Goal: Task Accomplishment & Management: Manage account settings

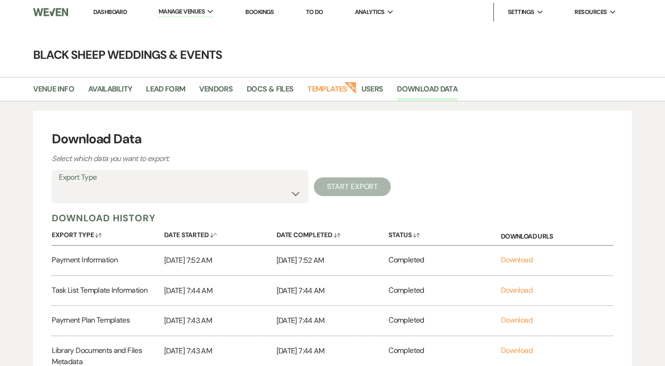
click at [111, 12] on link "Dashboard" at bounding box center [110, 12] width 34 height 8
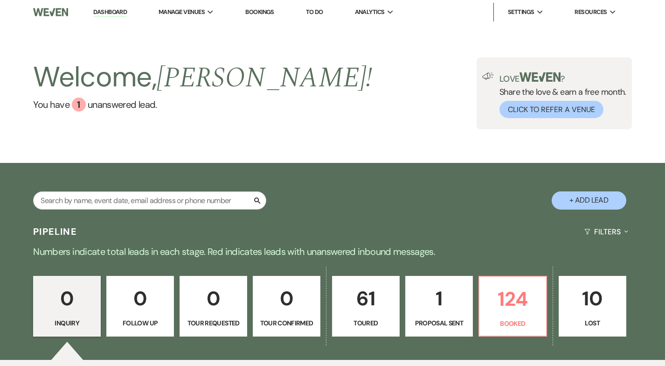
click at [437, 326] on p "Proposal Sent" at bounding box center [439, 323] width 56 height 10
select select "6"
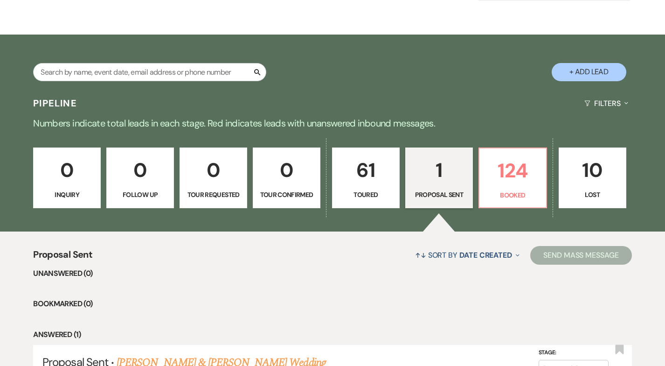
scroll to position [230, 0]
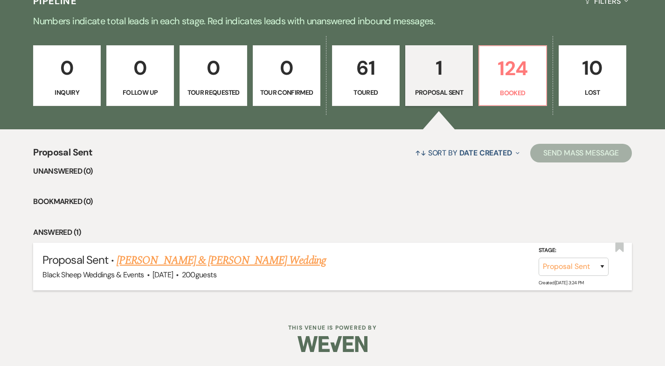
click at [215, 260] on link "[PERSON_NAME] & [PERSON_NAME] Wedding" at bounding box center [221, 260] width 209 height 17
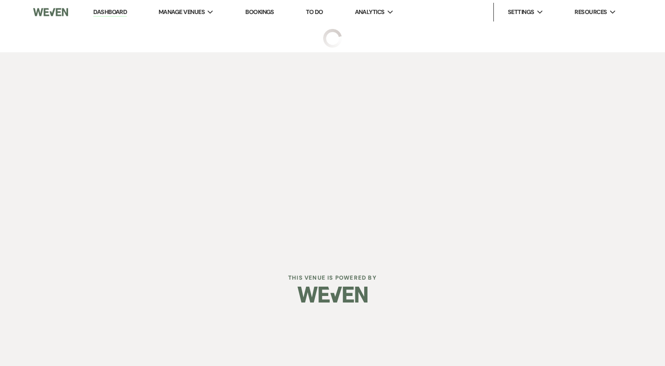
select select "6"
select select "14"
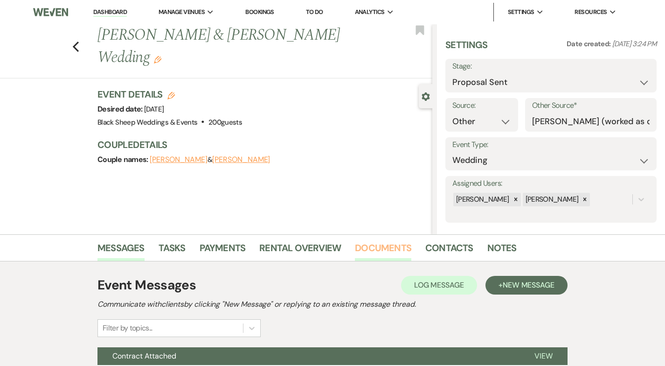
click at [371, 246] on link "Documents" at bounding box center [383, 250] width 56 height 21
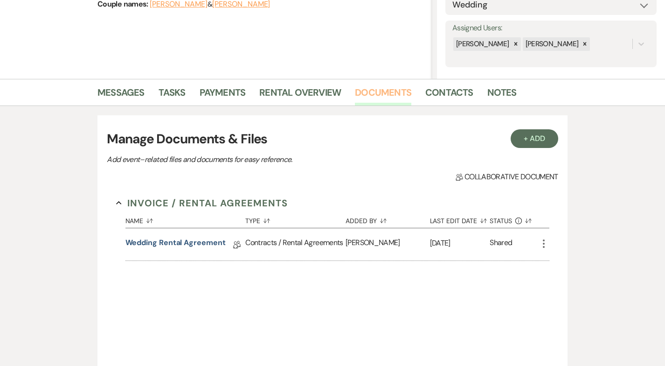
scroll to position [275, 0]
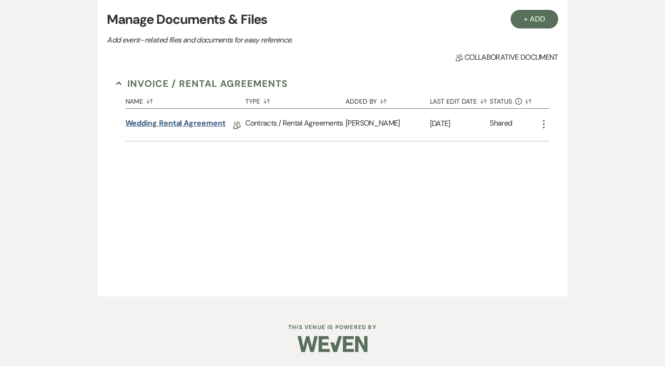
click at [140, 124] on link "Wedding Rental Agreement" at bounding box center [175, 125] width 100 height 14
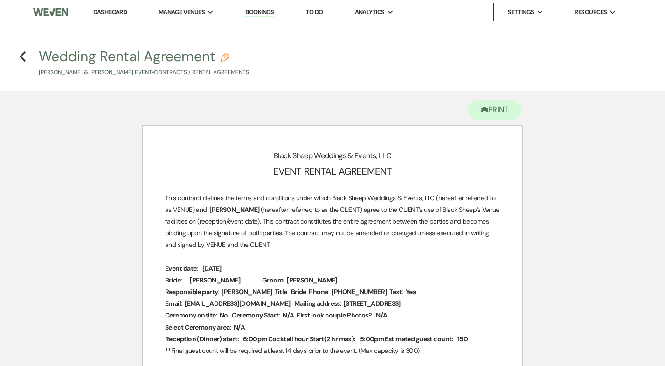
click at [106, 11] on link "Dashboard" at bounding box center [110, 12] width 34 height 8
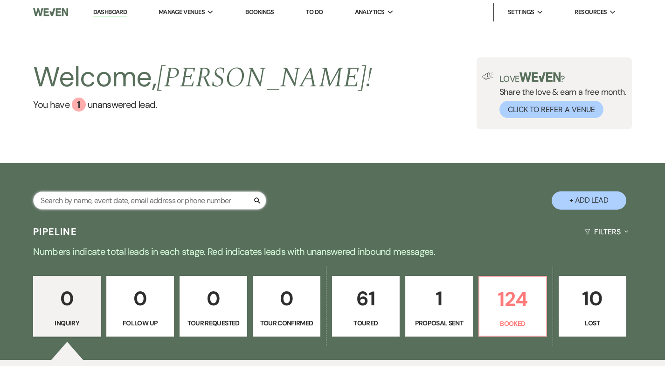
click at [98, 199] on input "text" at bounding box center [149, 200] width 233 height 18
type input "fire"
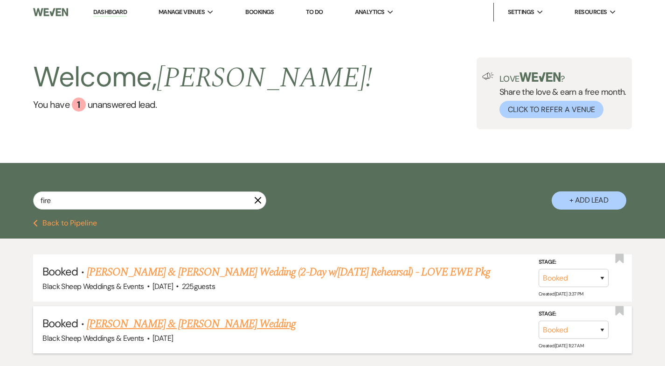
click at [156, 321] on link "[PERSON_NAME] & [PERSON_NAME] Wedding" at bounding box center [191, 323] width 209 height 17
click at [156, 321] on html "Dashboard Manage Venues Expand Black Sheep Weddings & Events Bookings To Do Ana…" at bounding box center [332, 214] width 665 height 429
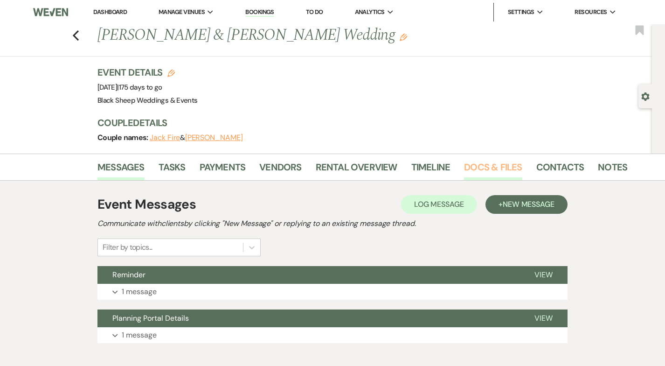
click at [488, 169] on link "Docs & Files" at bounding box center [493, 170] width 58 height 21
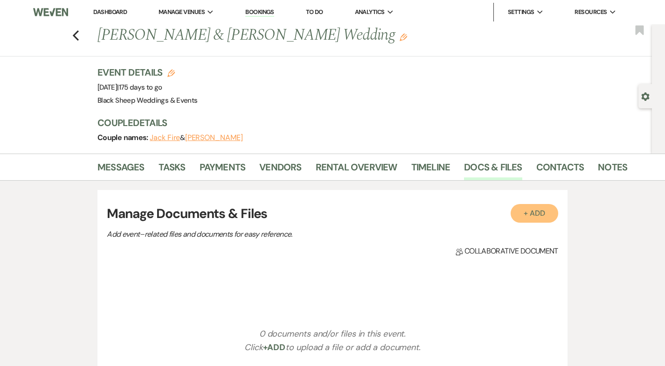
click at [538, 216] on button "+ Add" at bounding box center [535, 213] width 48 height 19
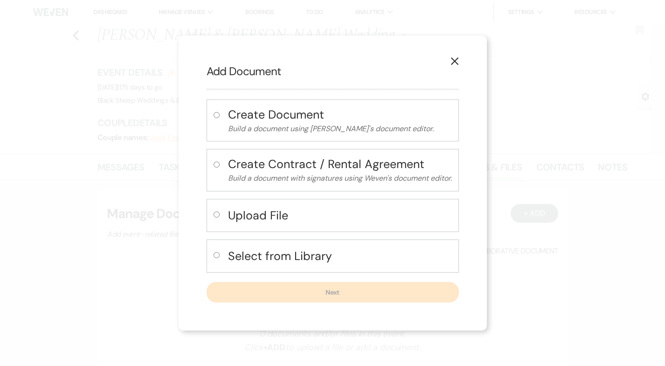
click at [214, 253] on input "radio" at bounding box center [217, 255] width 6 height 6
radio input "true"
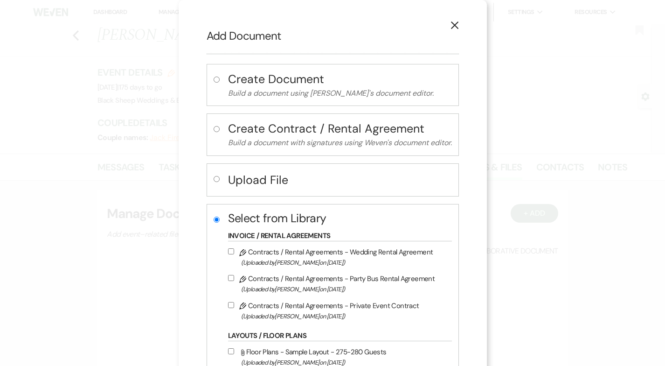
click at [229, 252] on input "Pencil Contracts / Rental Agreements - Wedding Rental Agreement (Uploaded by [P…" at bounding box center [231, 251] width 6 height 6
checkbox input "true"
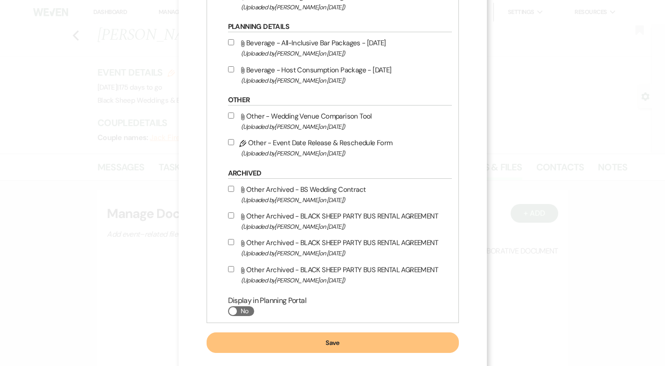
scroll to position [427, 0]
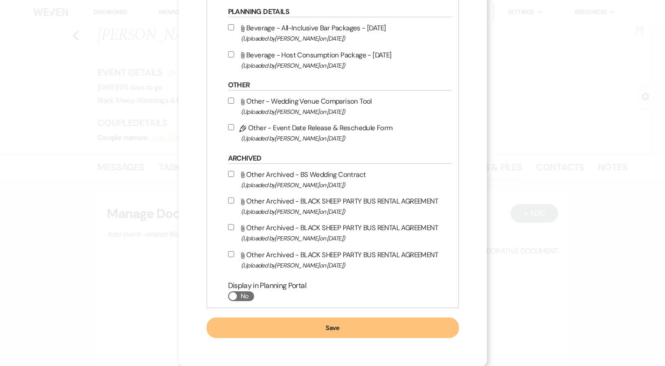
click at [306, 331] on button "Save" at bounding box center [333, 327] width 252 height 21
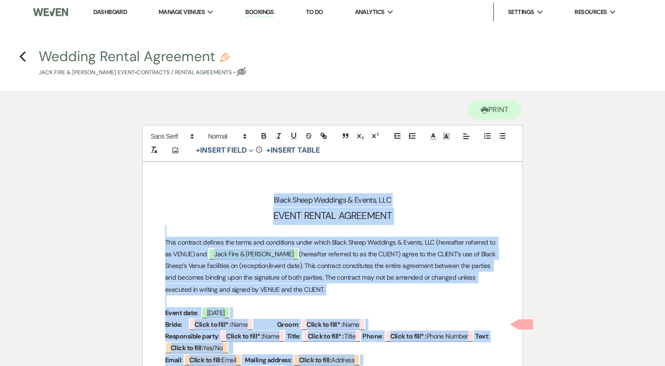
drag, startPoint x: 434, startPoint y: 234, endPoint x: 158, endPoint y: -44, distance: 391.8
copy div "Lorem Ipsum Dolorsit & Ametco, ADI ELITS DOEIUS TEMPORINC Utla etdolore magnaal…"
click at [118, 12] on link "Dashboard" at bounding box center [110, 12] width 34 height 8
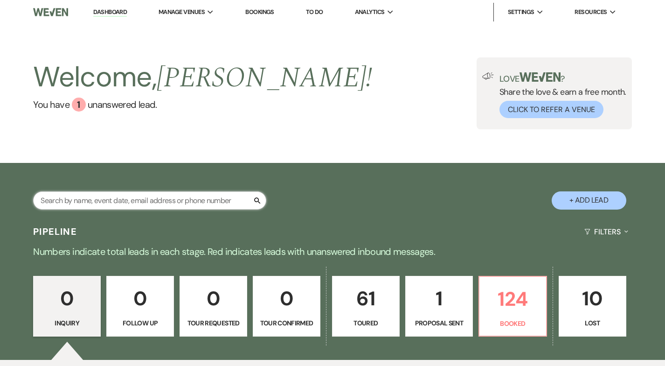
click at [77, 205] on input "text" at bounding box center [149, 200] width 233 height 18
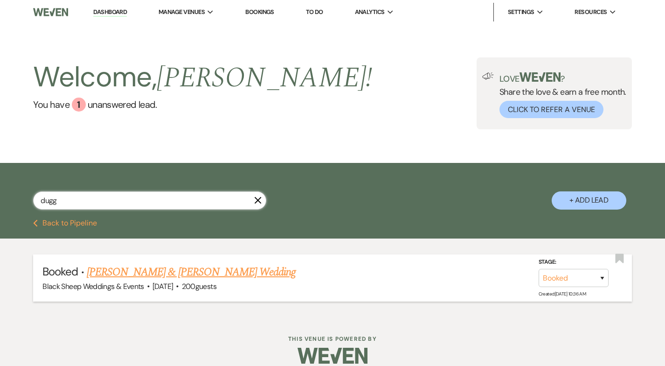
type input "dugg"
click at [155, 270] on link "[PERSON_NAME] & [PERSON_NAME] Wedding" at bounding box center [191, 272] width 209 height 17
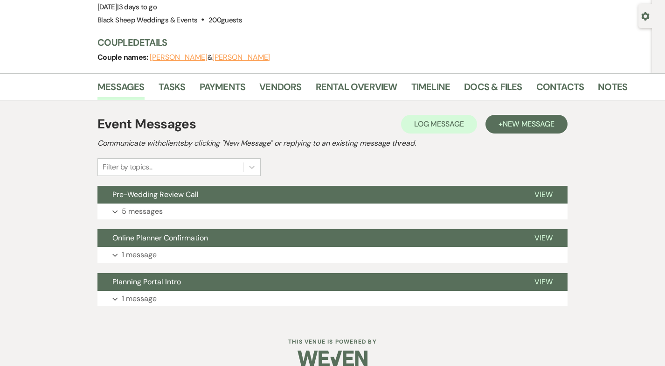
scroll to position [80, 0]
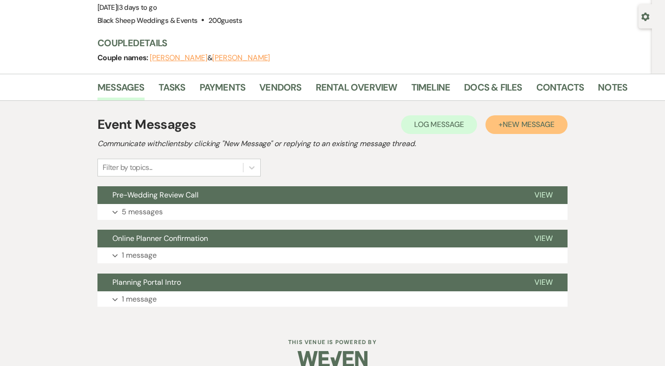
click at [534, 125] on span "New Message" at bounding box center [529, 124] width 52 height 10
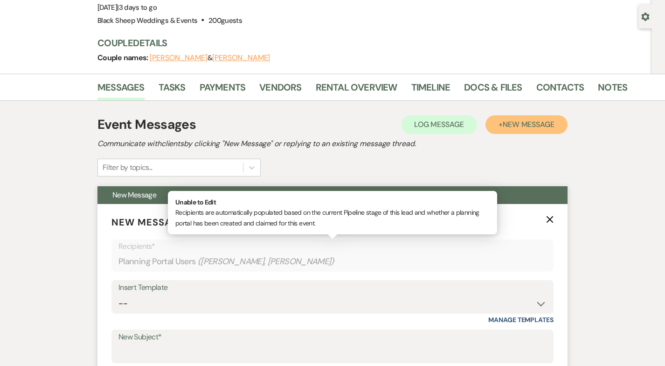
scroll to position [88, 0]
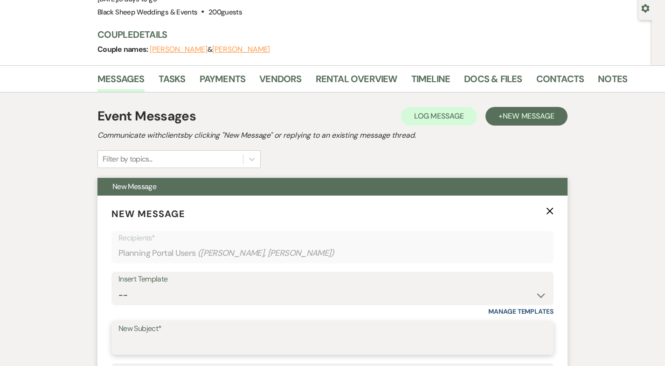
click at [131, 338] on input "New Subject*" at bounding box center [332, 344] width 428 height 18
type input "Linens"
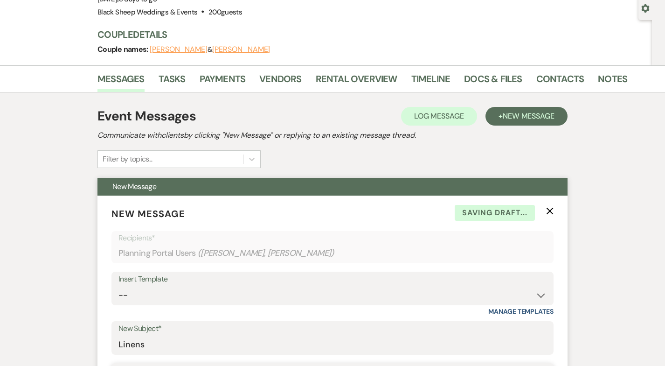
scroll to position [291, 0]
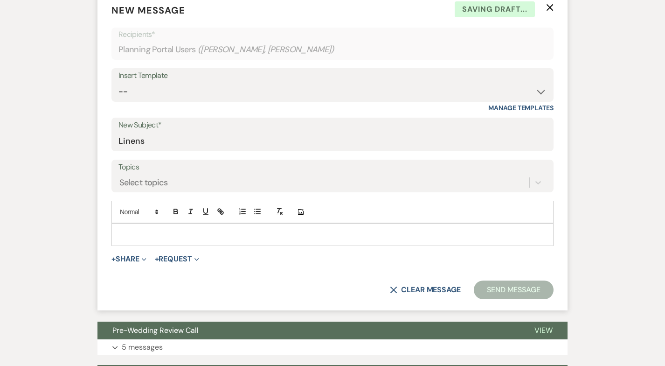
click at [129, 224] on div at bounding box center [332, 233] width 441 height 21
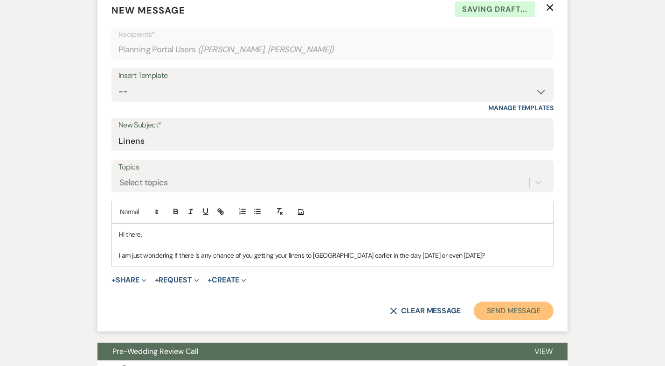
click at [542, 305] on button "Send Message" at bounding box center [514, 310] width 80 height 19
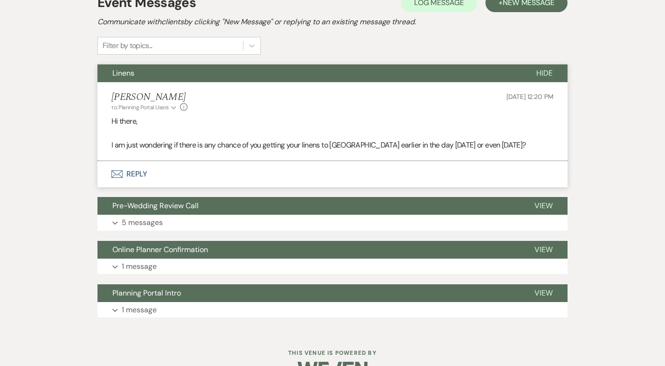
scroll to position [188, 0]
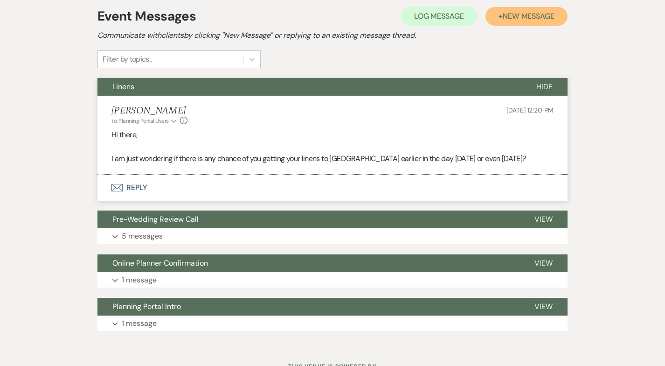
click at [528, 20] on span "New Message" at bounding box center [529, 16] width 52 height 10
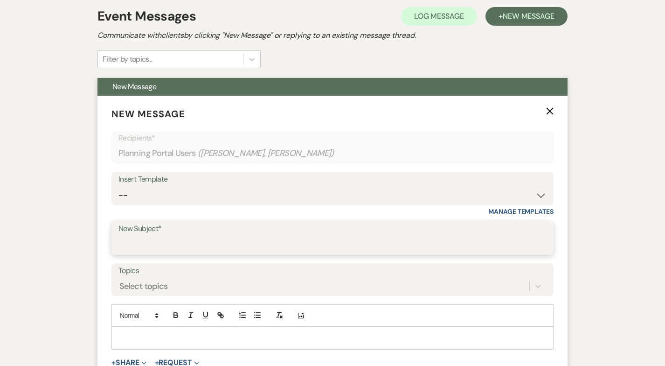
click at [161, 240] on input "New Subject*" at bounding box center [332, 245] width 428 height 18
type input "Beer Selection"
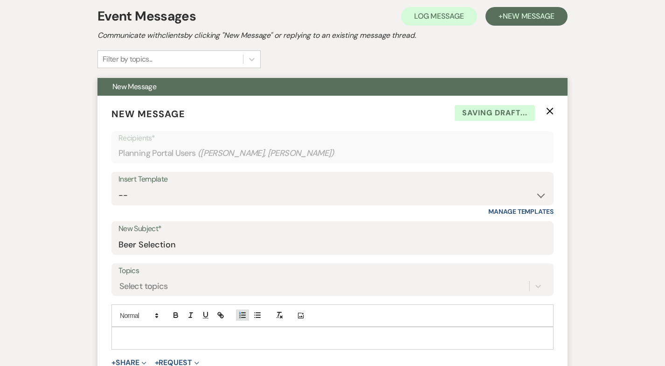
type button "ordered"
type button "bullet"
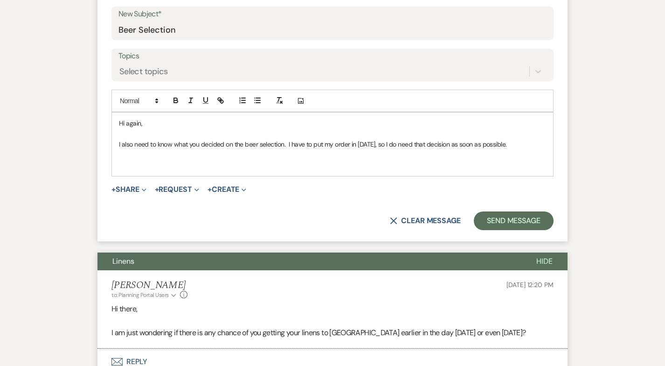
scroll to position [403, 0]
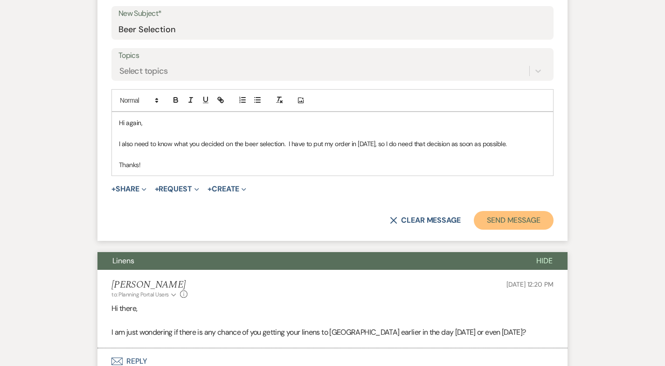
click at [487, 217] on button "Send Message" at bounding box center [514, 220] width 80 height 19
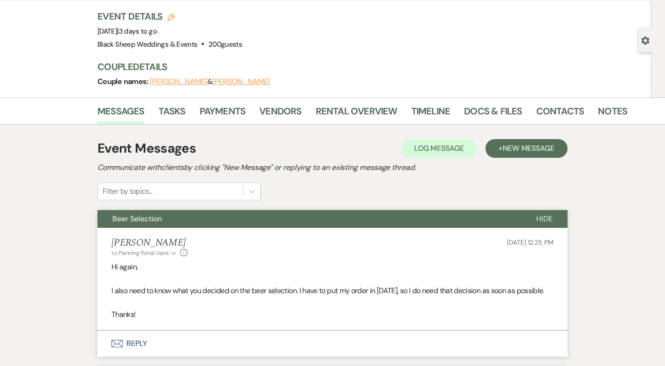
scroll to position [0, 0]
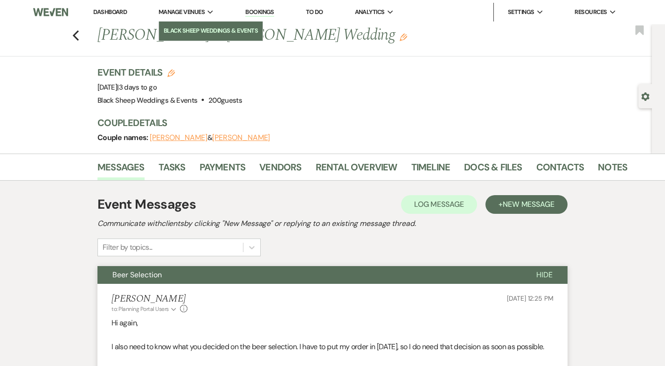
click at [184, 28] on li "Black Sheep Weddings & Events" at bounding box center [211, 30] width 94 height 9
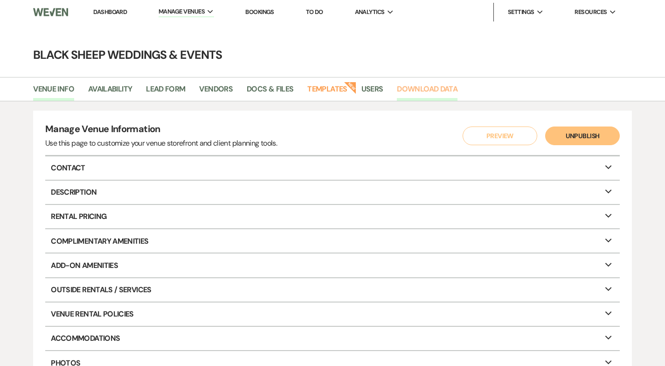
click at [426, 88] on link "Download Data" at bounding box center [427, 92] width 61 height 18
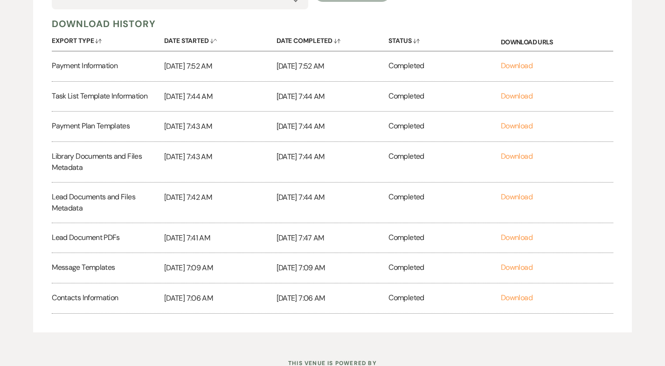
scroll to position [195, 0]
click at [523, 95] on link "Download" at bounding box center [517, 95] width 32 height 10
click at [502, 12] on div "Download Data Select which data you want to export: Export Type Availability Ca…" at bounding box center [332, 124] width 598 height 416
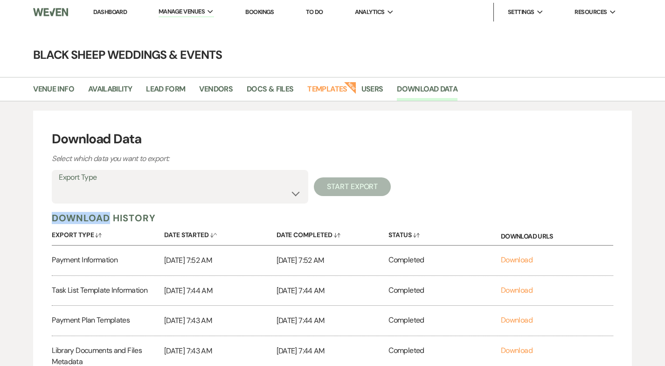
click at [107, 12] on link "Dashboard" at bounding box center [110, 12] width 34 height 8
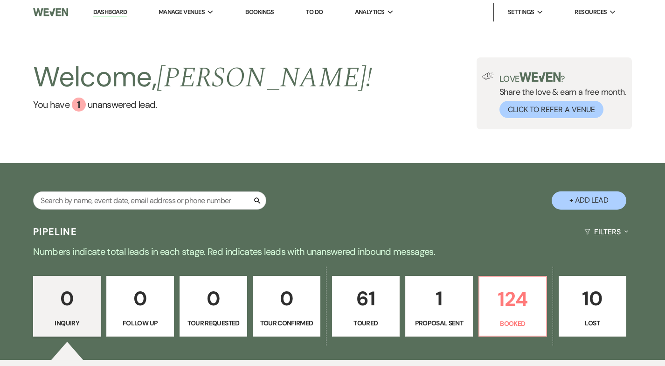
click at [613, 234] on button "Filters Expand" at bounding box center [606, 231] width 51 height 25
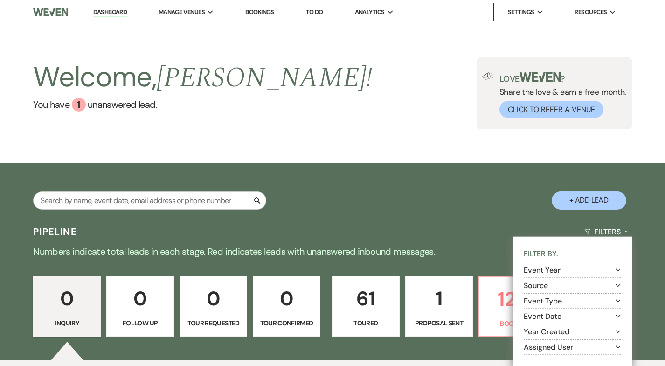
click at [618, 271] on icon "Expand" at bounding box center [618, 269] width 5 height 7
click at [540, 304] on input "2027" at bounding box center [539, 305] width 6 height 6
checkbox input "true"
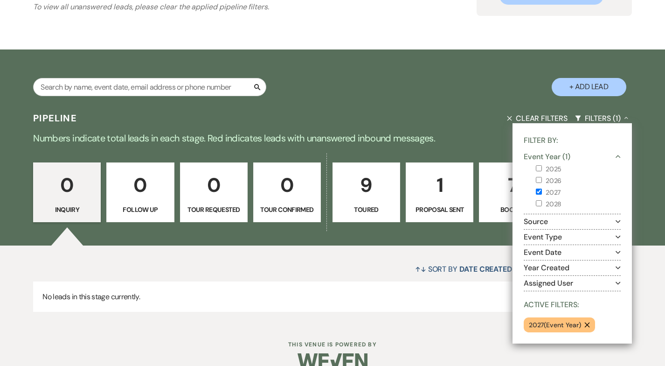
scroll to position [122, 0]
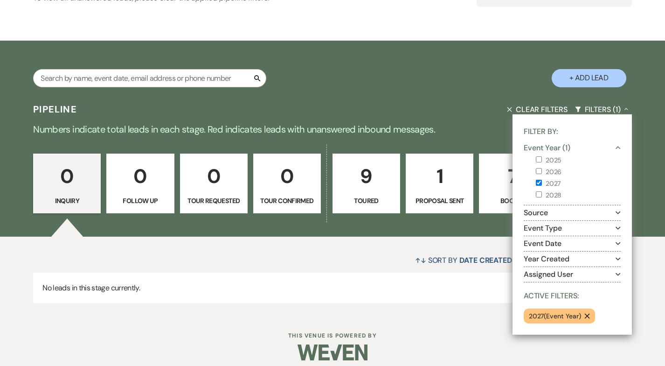
click at [407, 301] on p "No leads in this stage currently." at bounding box center [332, 287] width 598 height 31
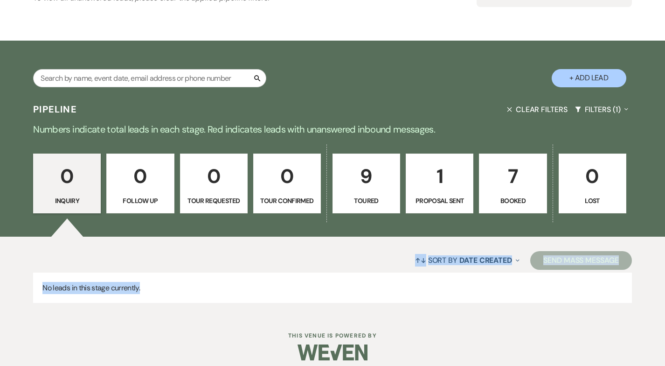
drag, startPoint x: 443, startPoint y: 312, endPoint x: 465, endPoint y: 176, distance: 137.6
click at [463, 182] on div "Pipeline Clear Filters Filters (1) Expand Numbers indicate total leads in each …" at bounding box center [332, 205] width 665 height 217
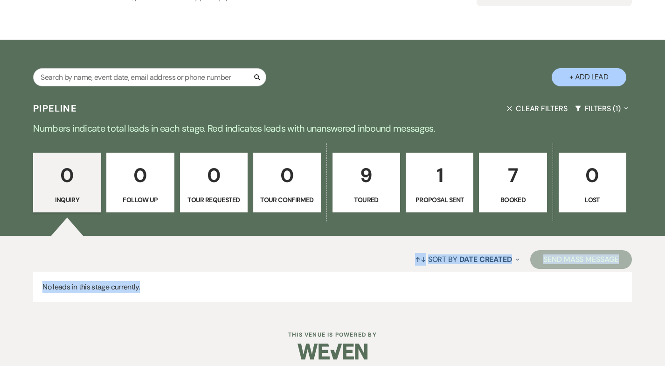
click at [497, 188] on p "7" at bounding box center [513, 175] width 56 height 31
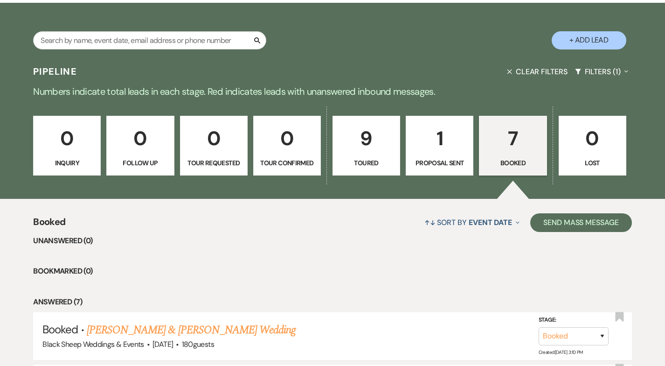
scroll to position [161, 0]
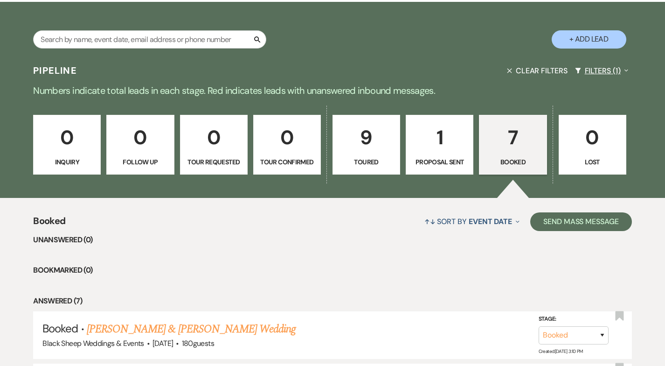
click at [613, 71] on button "Filters (1) Expand" at bounding box center [601, 70] width 61 height 25
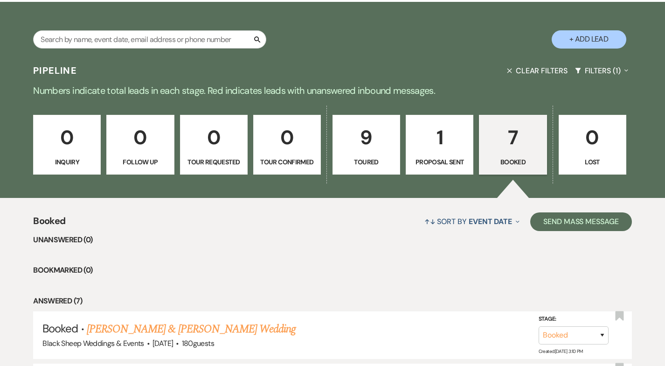
click at [551, 69] on button "Clear Filters" at bounding box center [537, 70] width 68 height 25
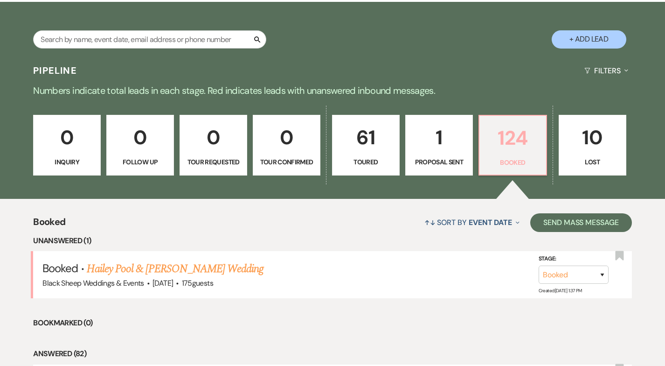
click at [513, 151] on p "124" at bounding box center [513, 137] width 56 height 31
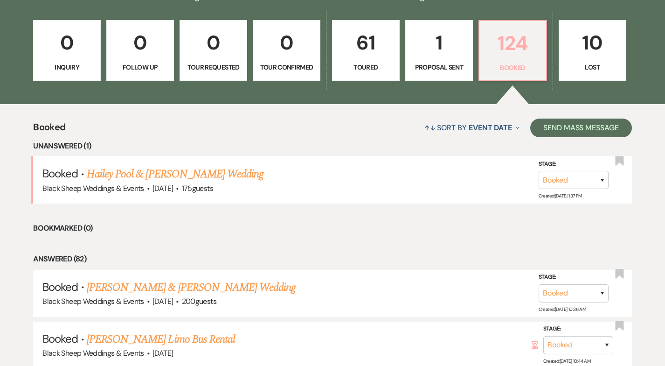
scroll to position [243, 0]
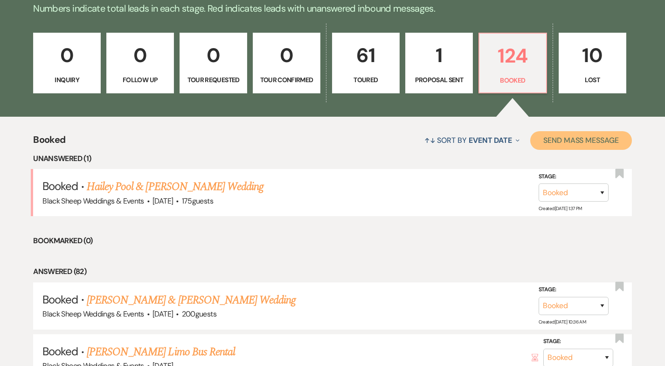
click at [583, 141] on button "Send Mass Message" at bounding box center [581, 140] width 102 height 19
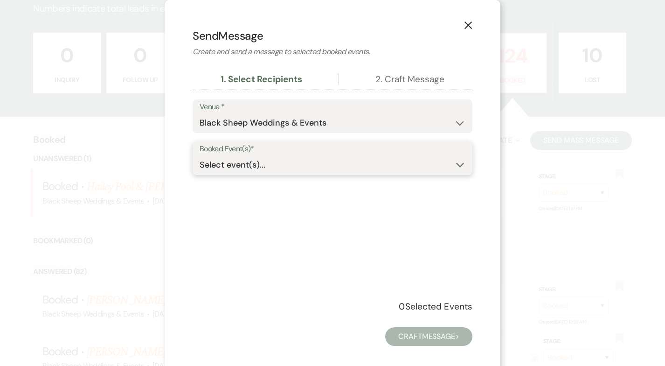
click at [463, 164] on use "button" at bounding box center [460, 164] width 8 height 5
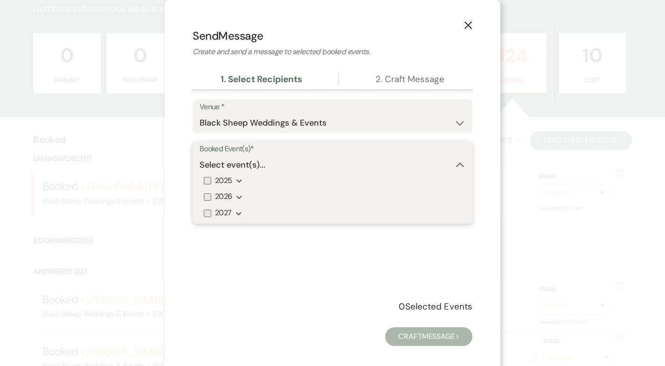
click at [207, 179] on input "2025" at bounding box center [207, 180] width 7 height 7
checkbox input "true"
click at [206, 194] on input "2026" at bounding box center [207, 196] width 7 height 7
checkbox input "true"
click at [207, 213] on input "2027" at bounding box center [207, 212] width 7 height 7
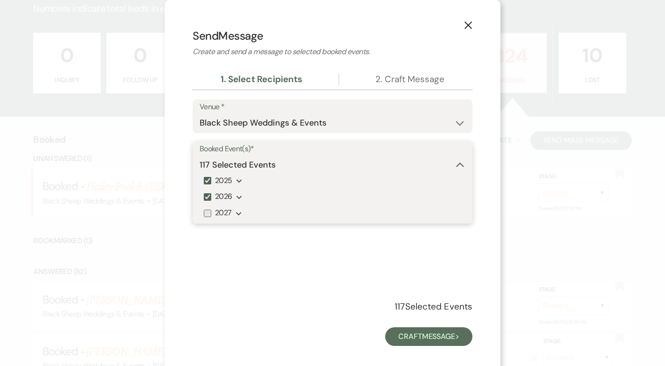
checkbox input "true"
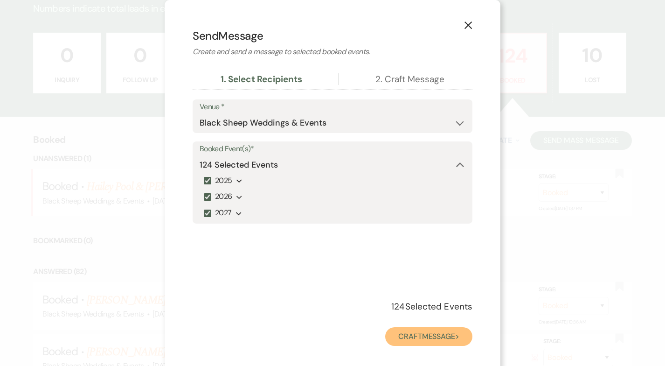
click at [414, 340] on button "Craft Message >" at bounding box center [428, 336] width 87 height 19
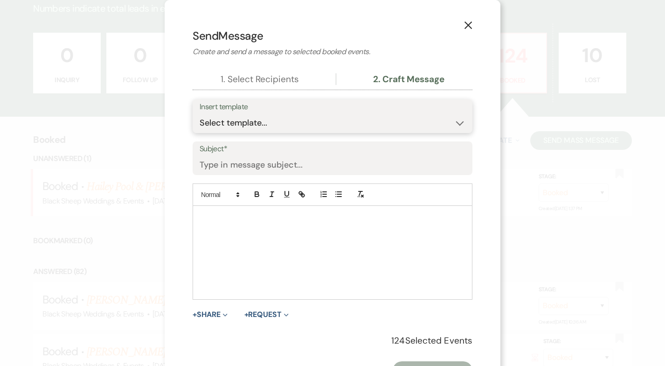
click at [288, 118] on select "Select template... Weven Planning Portal Introduction (Booked Events) Initial I…" at bounding box center [333, 123] width 266 height 18
select select "6086"
type input "Important Update: We’re Moving to a New Planning Portal"
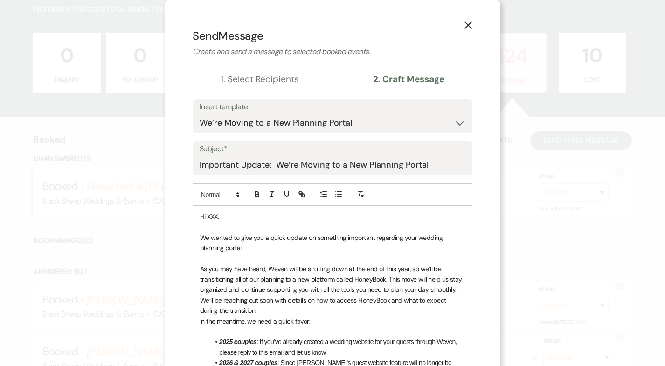
click at [213, 216] on span "Hi XXX," at bounding box center [209, 216] width 19 height 8
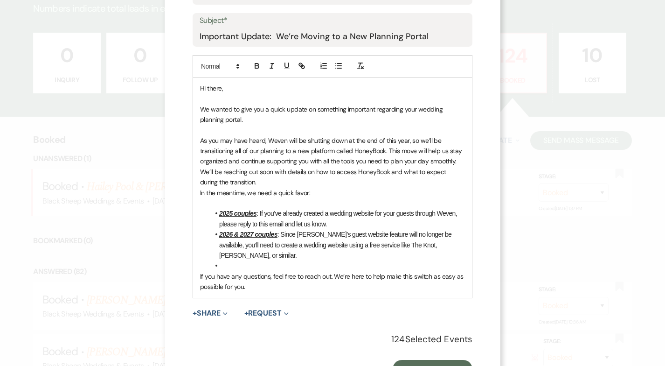
scroll to position [158, 0]
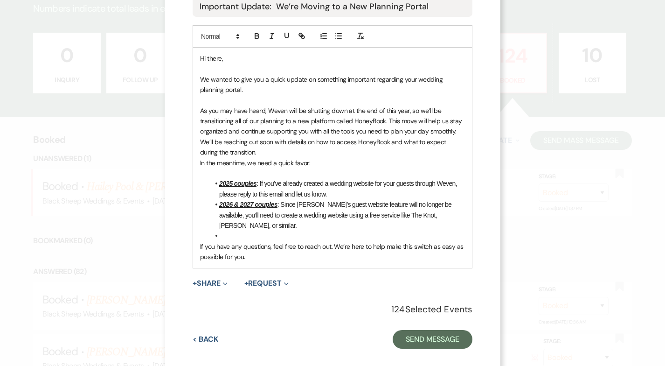
click at [268, 109] on span "As you may have heard, Weven will be shutting down at the end of this year, so …" at bounding box center [332, 120] width 264 height 29
click at [229, 230] on li at bounding box center [337, 235] width 256 height 10
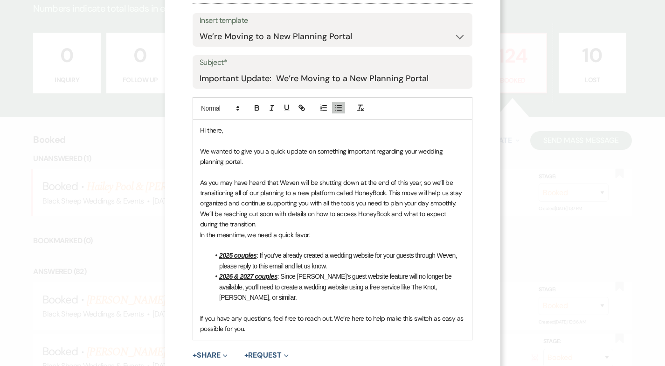
scroll to position [98, 0]
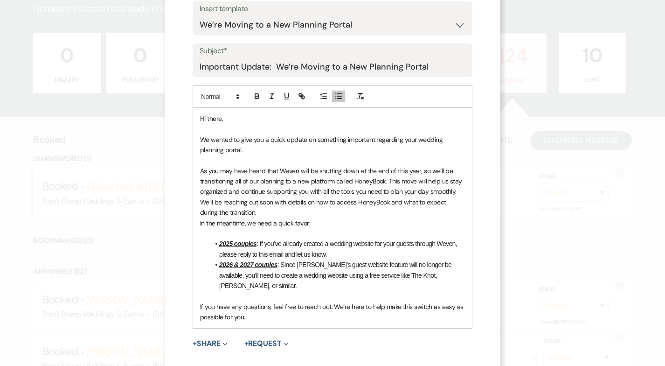
click at [249, 212] on p "We’ll be reaching out soon with details on how to access HoneyBook and what to …" at bounding box center [332, 207] width 265 height 21
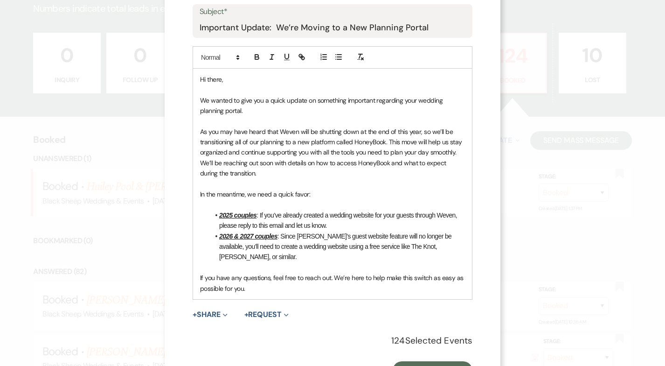
scroll to position [168, 0]
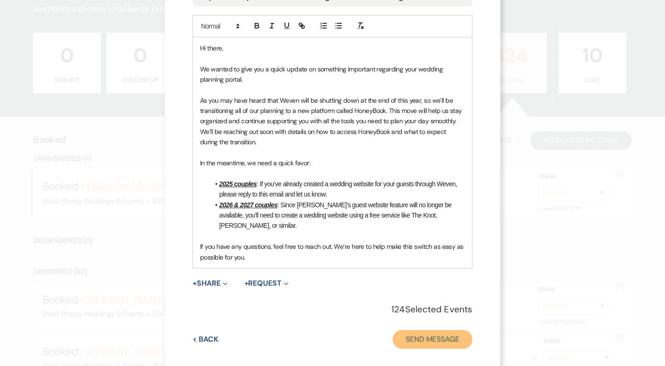
click at [427, 330] on button "Send Message" at bounding box center [433, 339] width 80 height 19
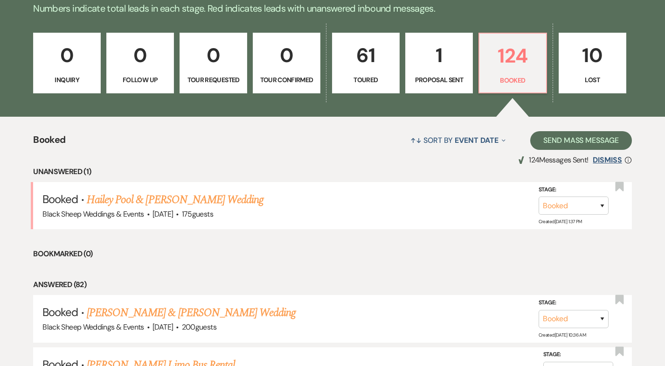
click at [605, 161] on button "Dismiss" at bounding box center [607, 159] width 29 height 11
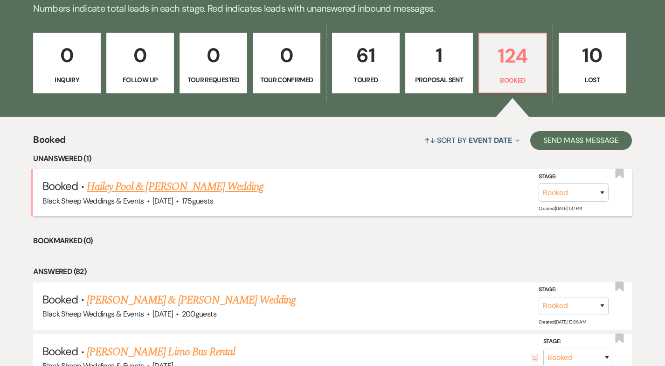
click at [218, 182] on link "Hailey Pool & [PERSON_NAME] Wedding" at bounding box center [175, 186] width 177 height 17
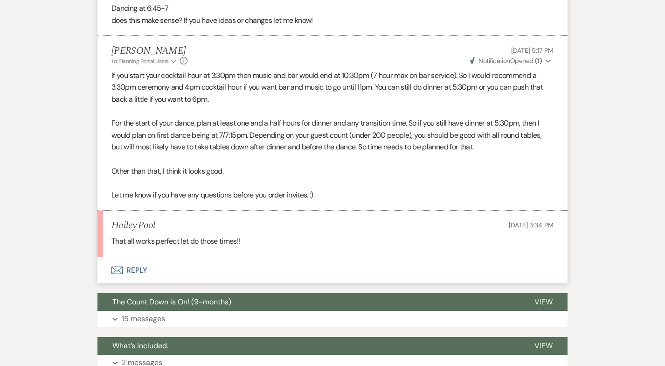
scroll to position [479, 0]
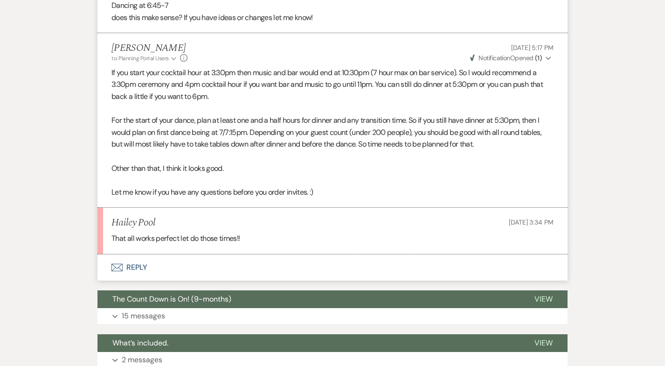
click at [131, 264] on button "Envelope Reply" at bounding box center [332, 267] width 470 height 26
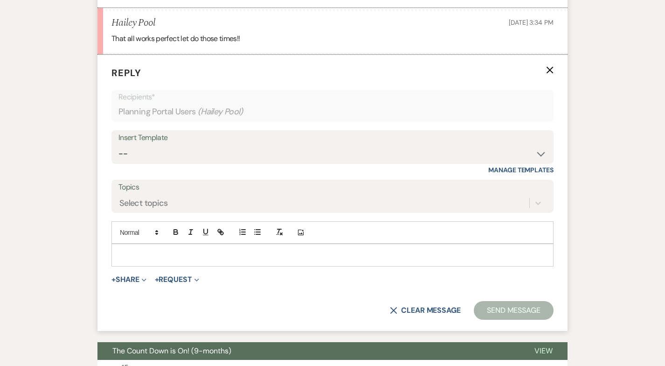
scroll to position [689, 0]
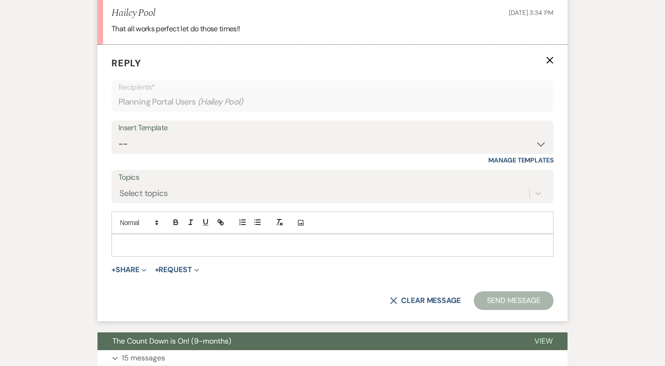
click at [128, 242] on p at bounding box center [332, 245] width 427 height 10
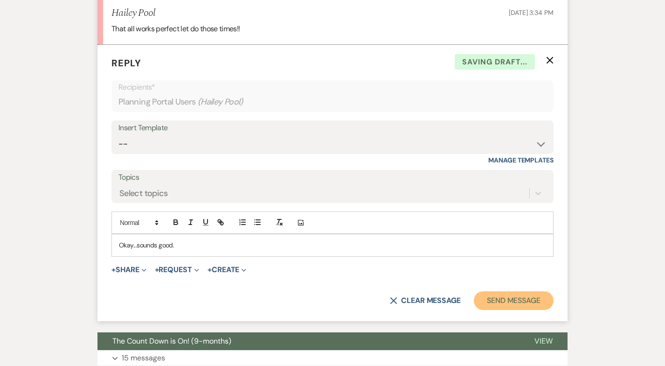
click at [504, 301] on button "Send Message" at bounding box center [514, 300] width 80 height 19
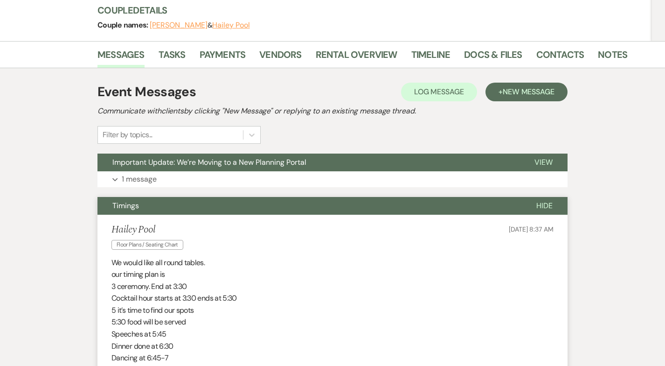
scroll to position [0, 0]
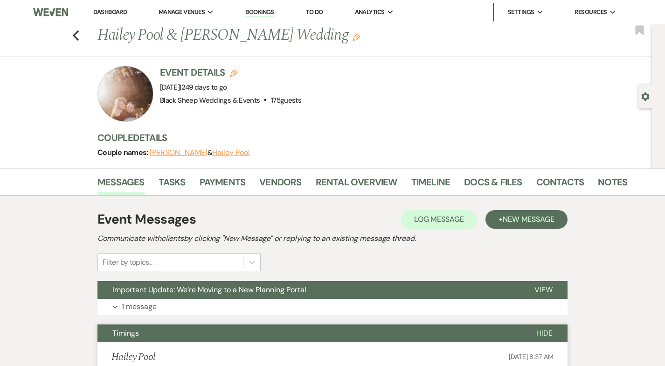
click at [80, 37] on div "Previous Hailey Pool & [PERSON_NAME] Wedding Edit Bookmark" at bounding box center [323, 40] width 657 height 32
click at [74, 34] on use "button" at bounding box center [76, 35] width 6 height 10
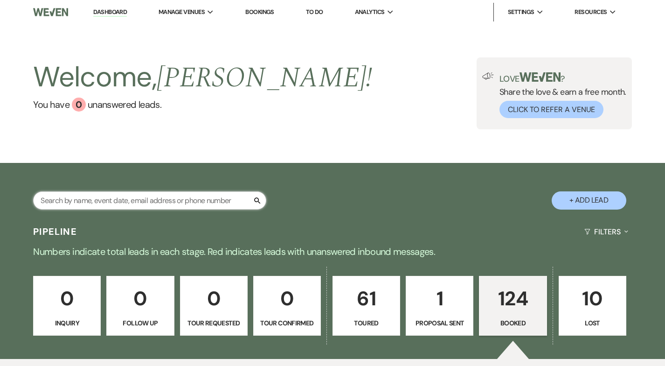
click at [103, 206] on input "text" at bounding box center [149, 200] width 233 height 18
type input "[PERSON_NAME]"
select select "5"
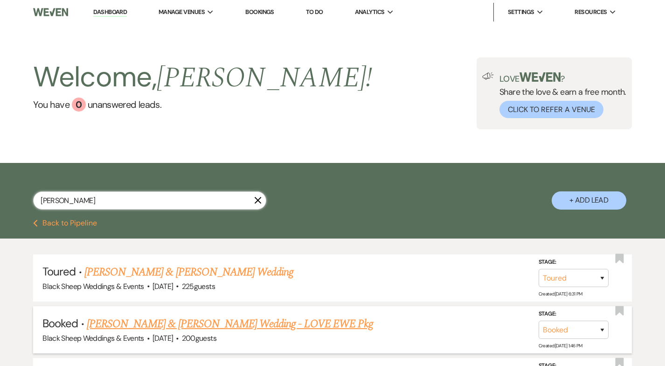
type input "[PERSON_NAME]"
click at [196, 325] on link "[PERSON_NAME] & [PERSON_NAME] Wedding - LOVE EWE Pkg" at bounding box center [230, 323] width 286 height 17
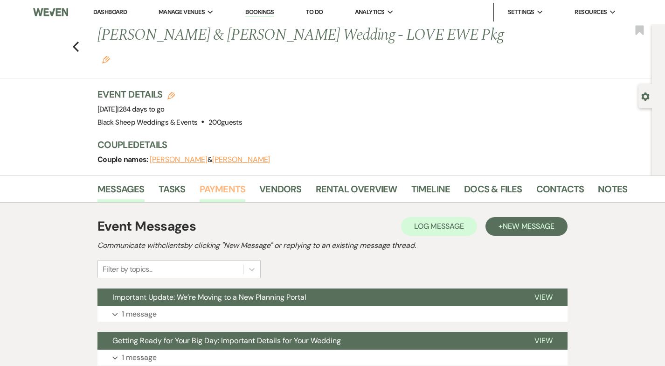
click at [232, 181] on link "Payments" at bounding box center [223, 191] width 46 height 21
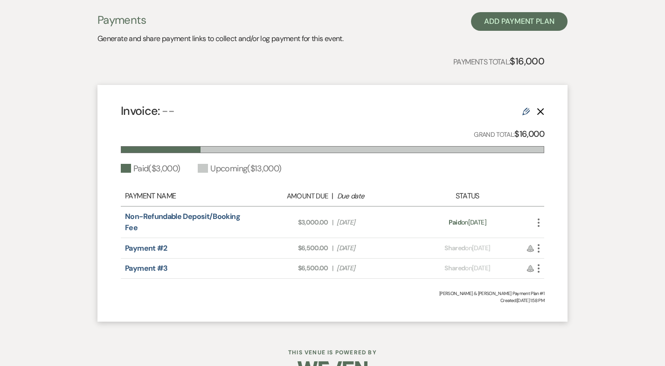
scroll to position [212, 0]
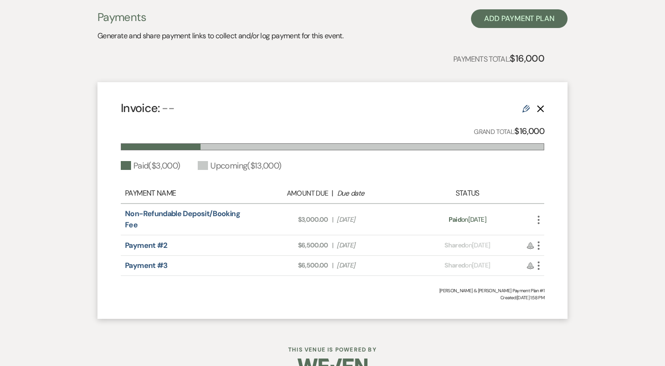
click at [540, 240] on icon "More" at bounding box center [538, 245] width 11 height 11
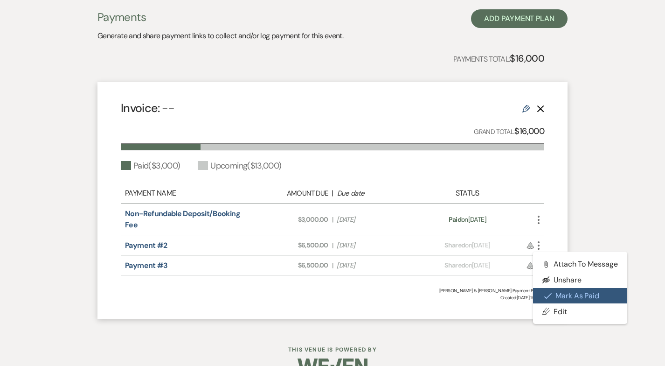
click at [569, 288] on button "Check [PERSON_NAME] [PERSON_NAME] as Paid" at bounding box center [580, 296] width 94 height 16
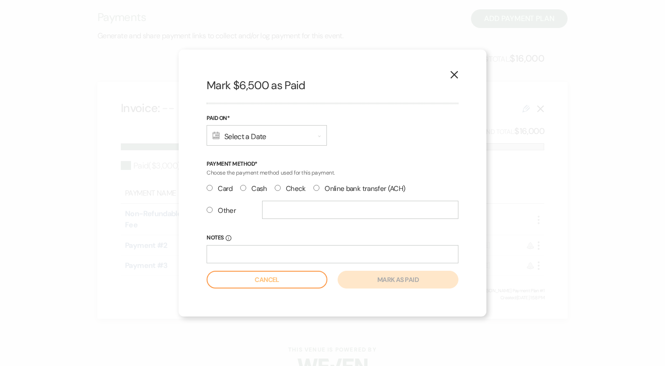
click at [277, 187] on input "Check" at bounding box center [278, 188] width 6 height 6
radio input "true"
click at [233, 252] on input "Notes Info" at bounding box center [333, 254] width 252 height 18
type input "Check #1036"
click at [264, 136] on div "Calendar Select a Date Expand" at bounding box center [267, 135] width 120 height 21
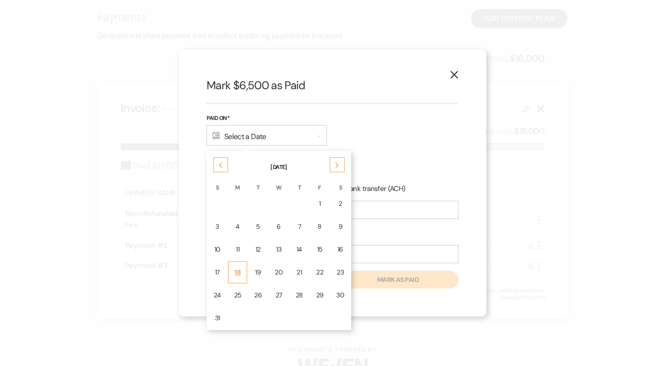
click at [239, 271] on div "18" at bounding box center [237, 272] width 7 height 10
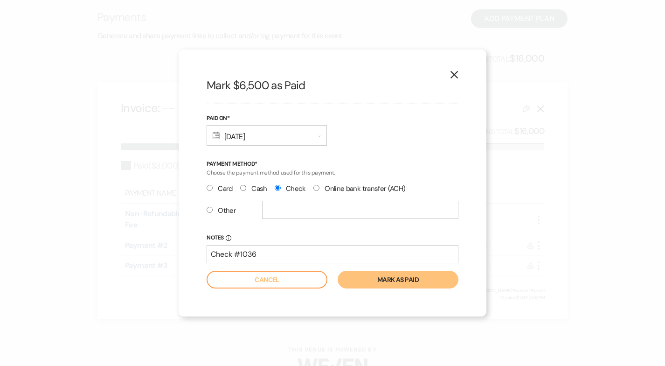
click at [400, 280] on button "Mark as paid" at bounding box center [398, 280] width 121 height 18
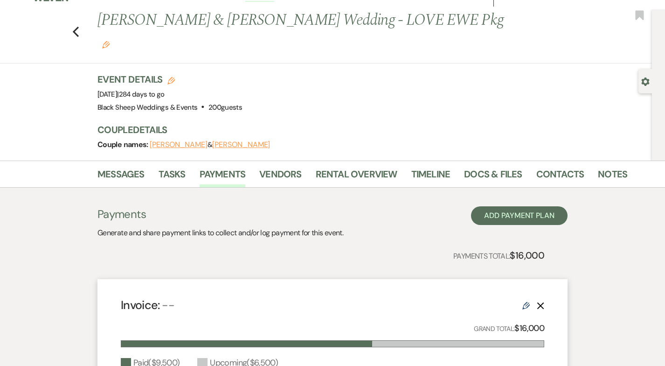
scroll to position [0, 0]
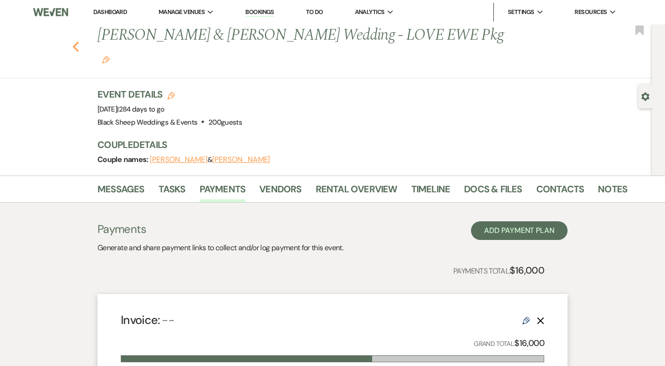
click at [74, 42] on use "button" at bounding box center [76, 47] width 6 height 10
select select "5"
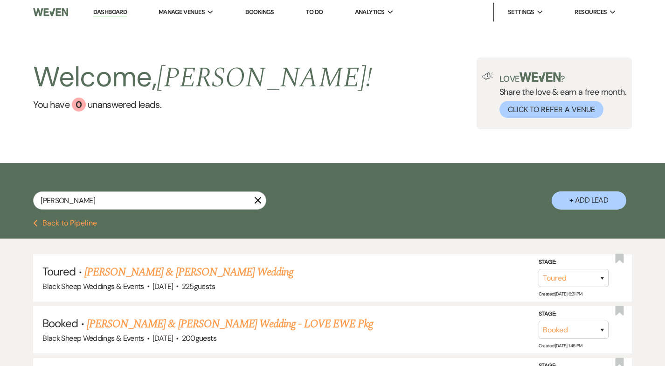
click at [258, 199] on icon "X" at bounding box center [257, 199] width 7 height 7
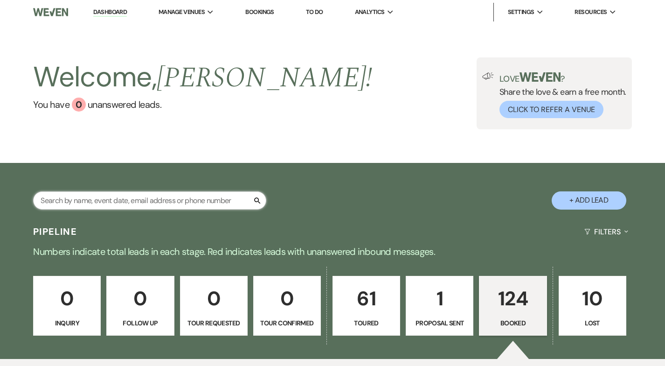
click at [61, 197] on input "text" at bounding box center [149, 200] width 233 height 18
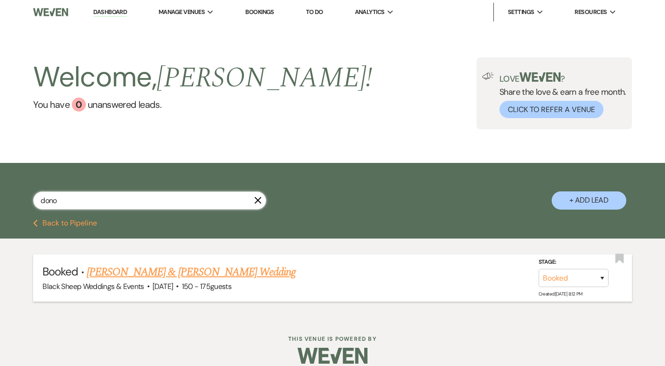
type input "dono"
click at [147, 268] on link "[PERSON_NAME] & [PERSON_NAME] Wedding" at bounding box center [191, 272] width 209 height 17
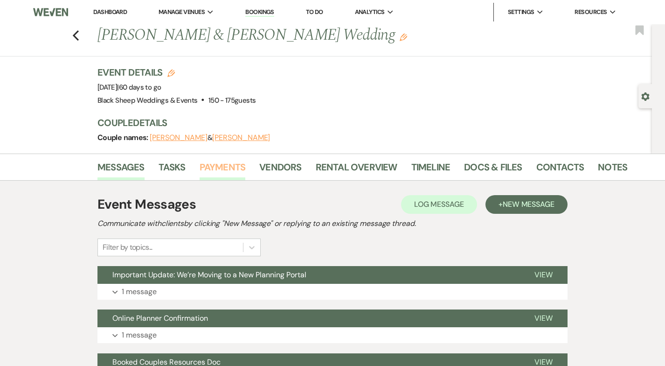
click at [228, 167] on link "Payments" at bounding box center [223, 170] width 46 height 21
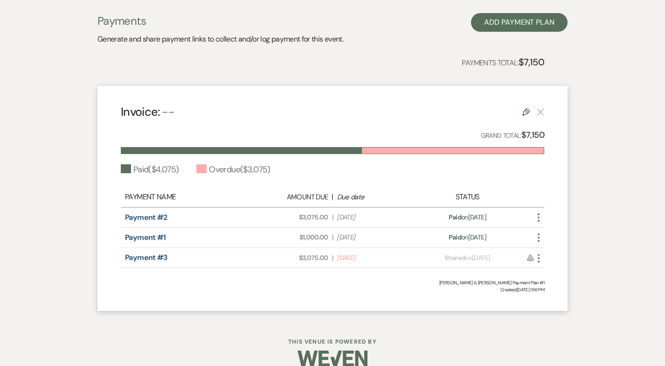
scroll to position [201, 0]
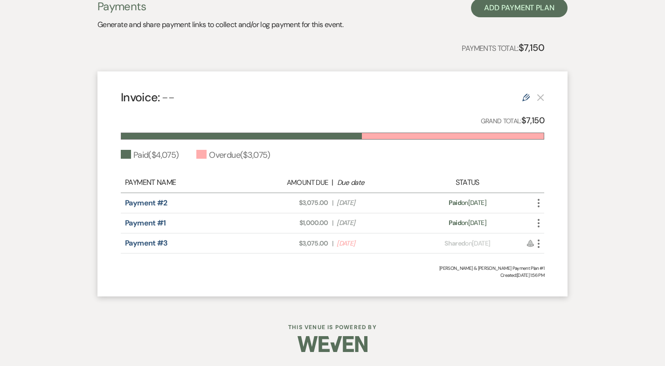
click at [539, 245] on icon "More" at bounding box center [538, 243] width 11 height 11
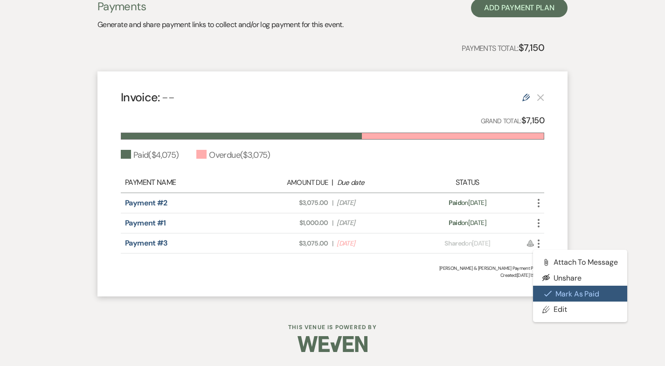
click at [558, 292] on button "Check [PERSON_NAME] [PERSON_NAME] as Paid" at bounding box center [580, 293] width 94 height 16
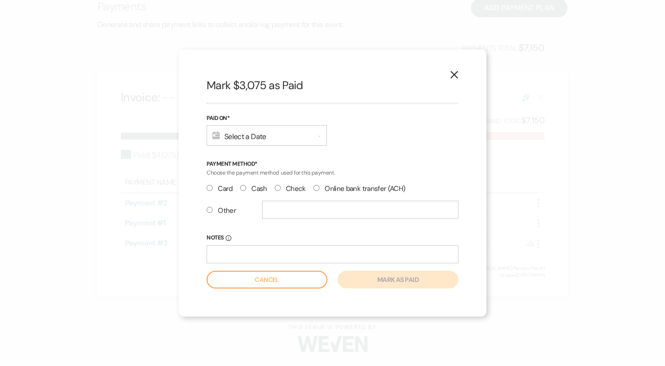
click at [242, 142] on div "Calendar Select a Date Expand" at bounding box center [267, 135] width 120 height 21
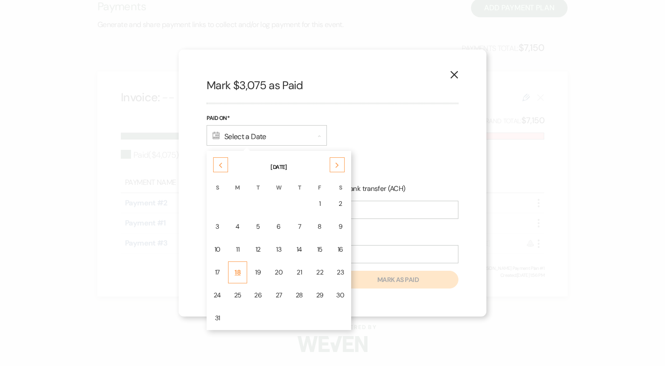
click at [238, 274] on div "18" at bounding box center [237, 272] width 7 height 10
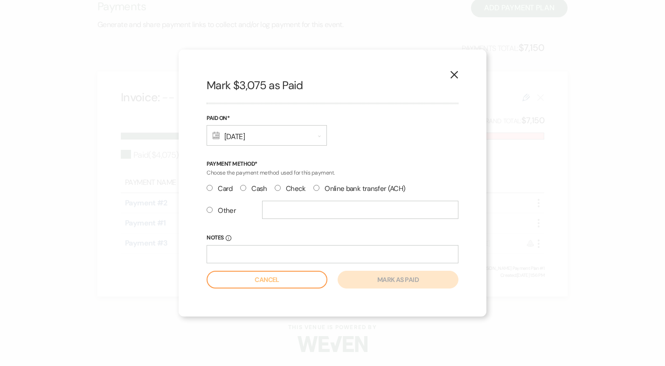
click at [277, 187] on input "Check" at bounding box center [278, 188] width 6 height 6
radio input "true"
click at [248, 249] on input "Notes Info" at bounding box center [333, 254] width 252 height 18
type input "Check #1023"
click at [381, 282] on button "Mark as paid" at bounding box center [398, 280] width 121 height 18
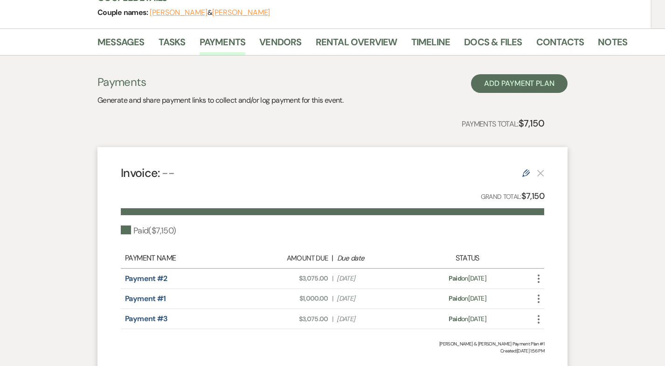
scroll to position [0, 0]
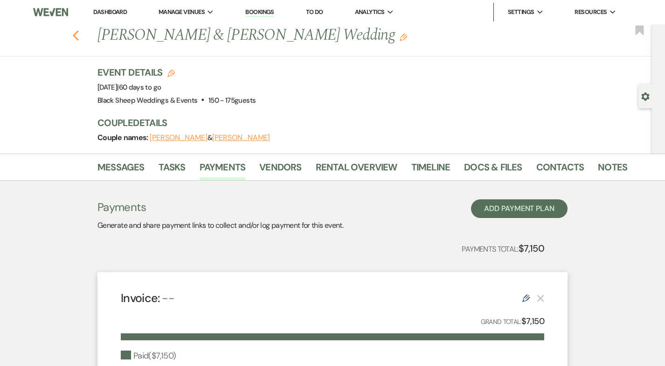
click at [75, 34] on use "button" at bounding box center [76, 35] width 6 height 10
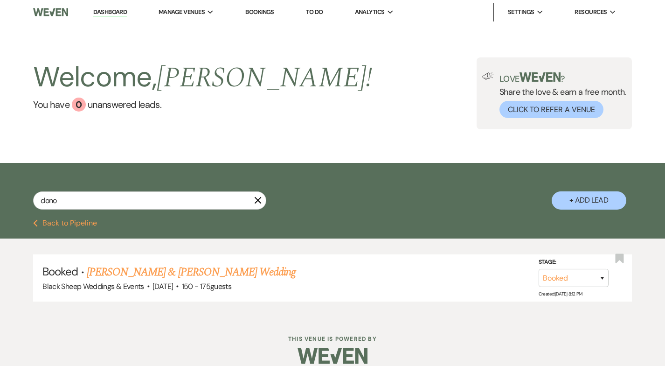
click at [258, 200] on use "button" at bounding box center [258, 200] width 7 height 7
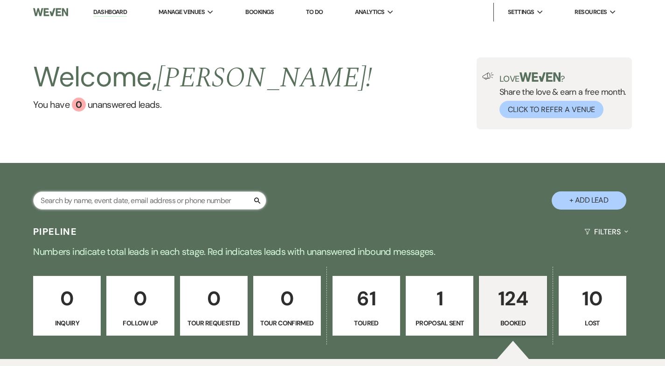
click at [197, 202] on input "text" at bounding box center [149, 200] width 233 height 18
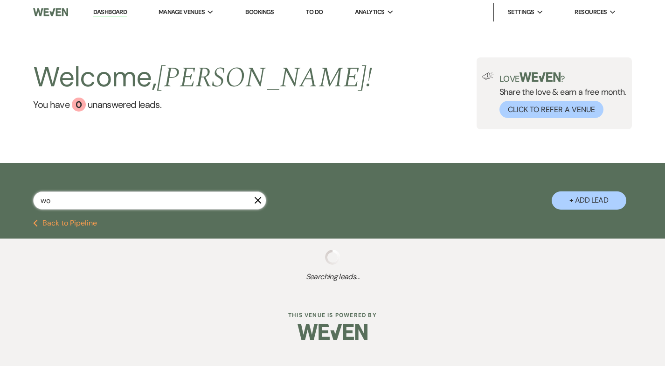
type input "wox"
select select "6"
select select "5"
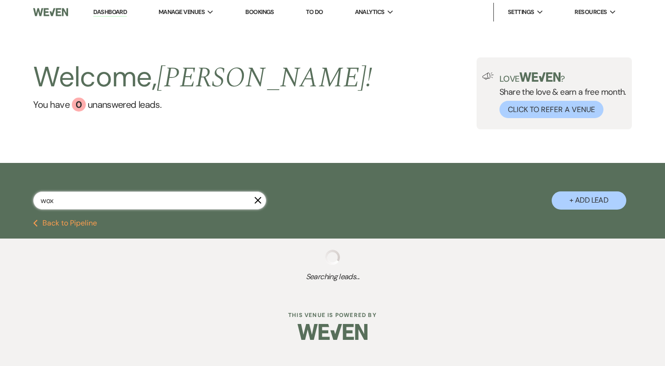
select select "5"
select select "8"
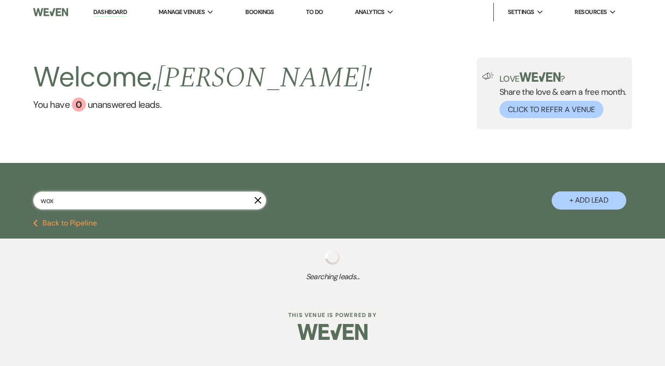
select select "7"
select select "5"
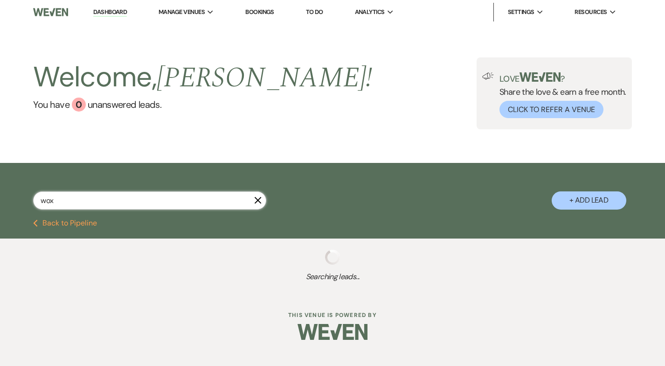
select select "5"
select select "8"
select select "7"
select select "5"
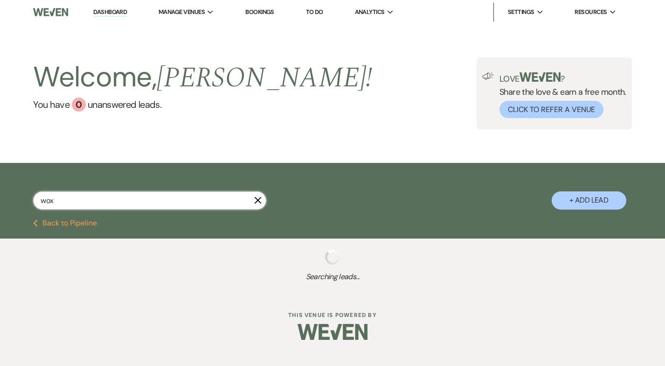
select select "8"
select select "11"
select select "8"
select select "5"
select select "8"
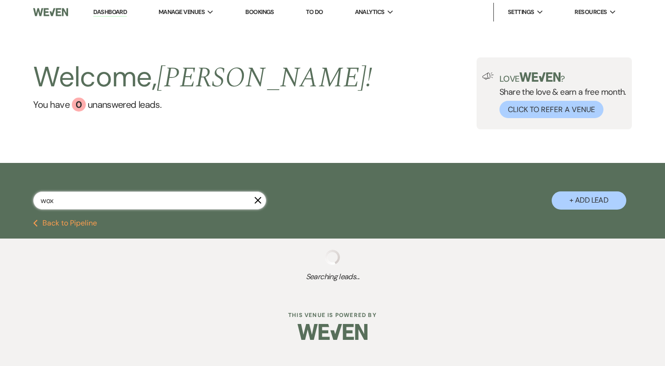
select select "2"
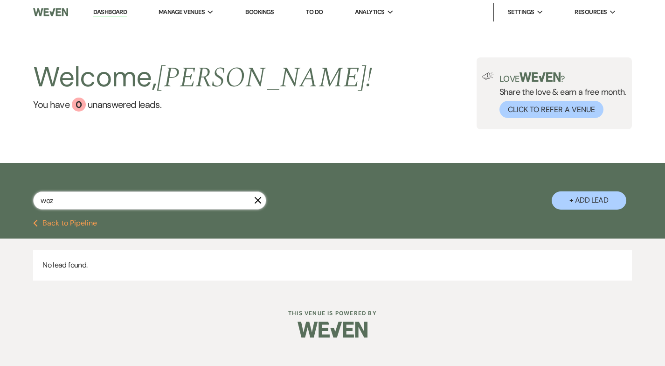
type input "woz"
